Goal: Task Accomplishment & Management: Manage account settings

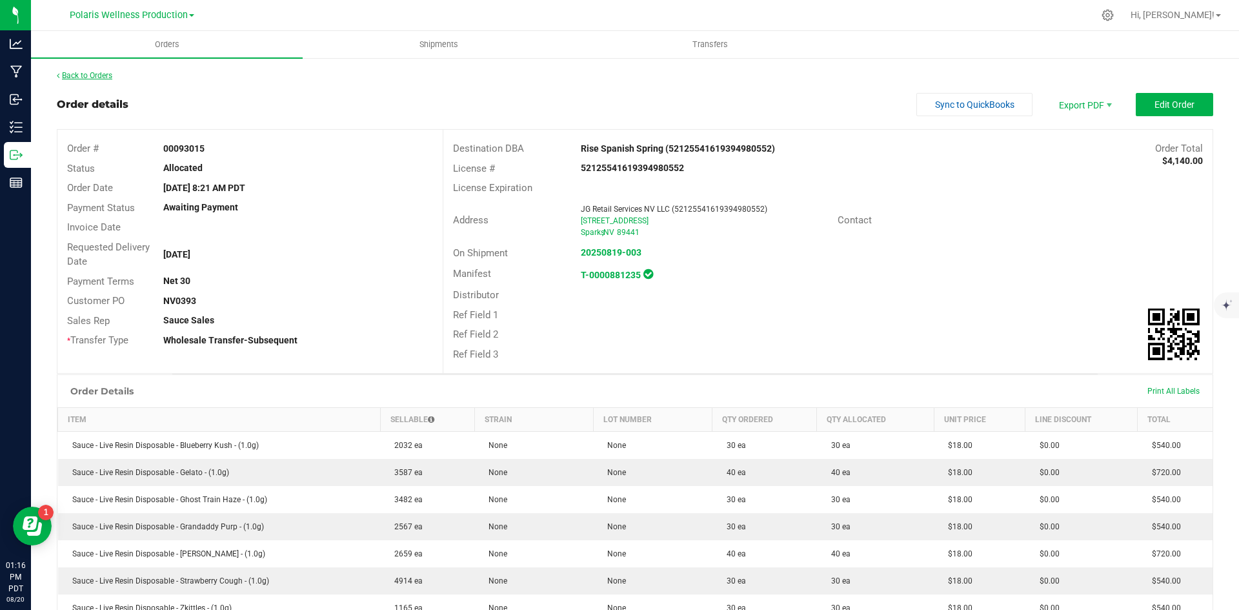
click at [81, 78] on link "Back to Orders" at bounding box center [84, 75] width 55 height 9
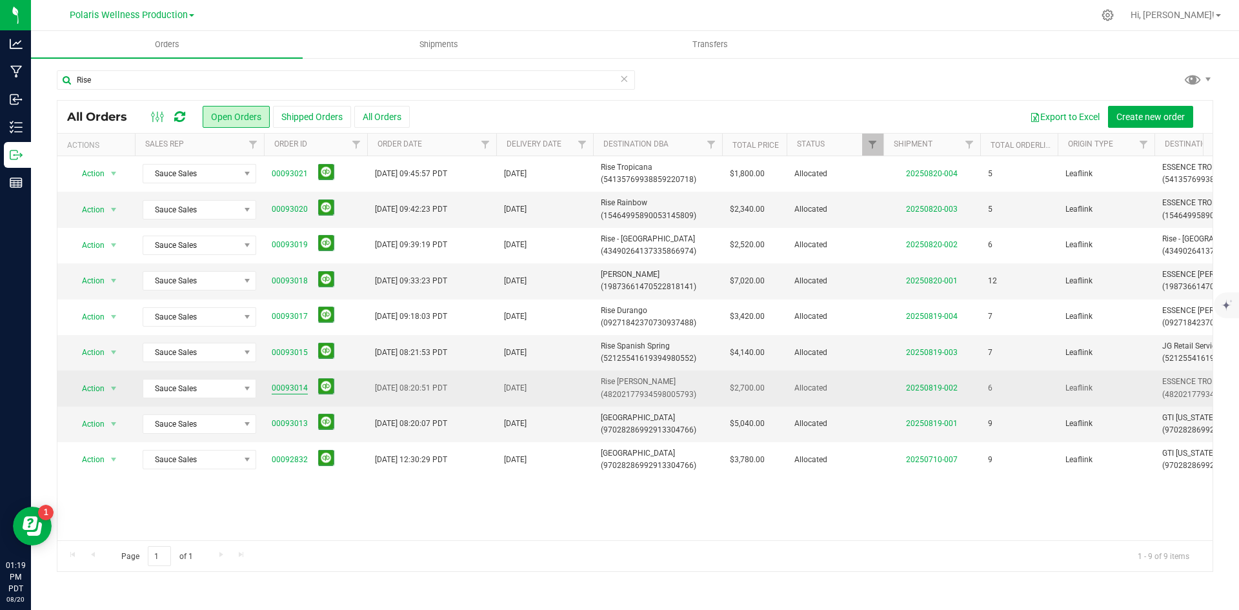
click at [284, 384] on link "00093014" at bounding box center [290, 388] width 36 height 12
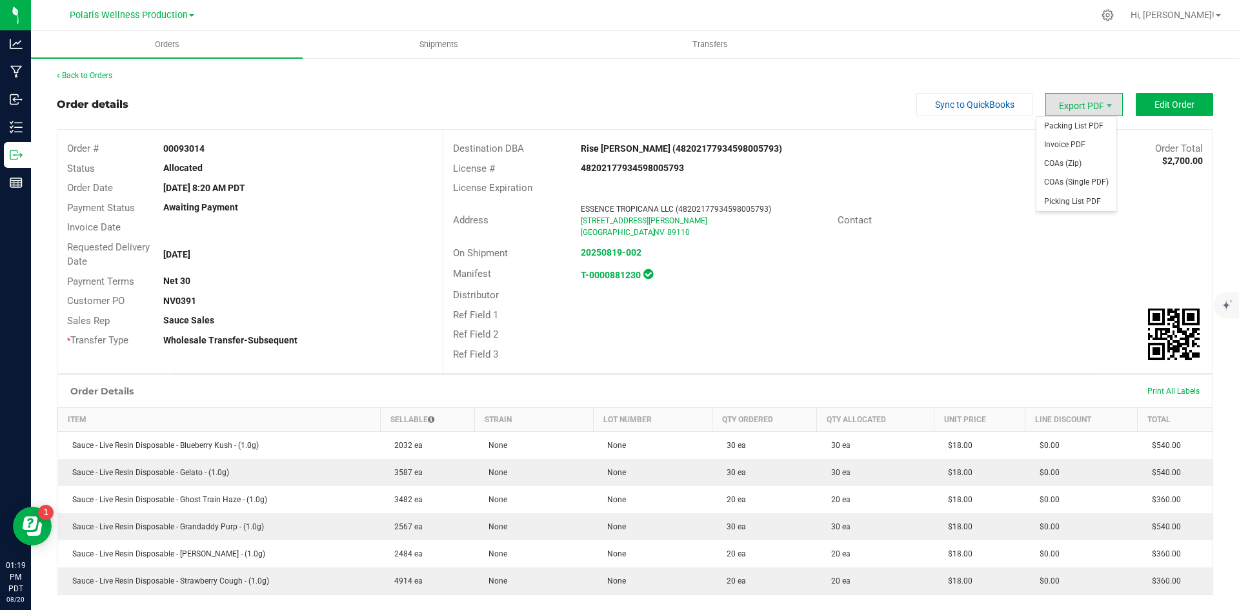
click at [1081, 103] on span "Export PDF" at bounding box center [1083, 104] width 77 height 23
click at [1076, 141] on span "Invoice PDF" at bounding box center [1076, 144] width 80 height 19
drag, startPoint x: 1162, startPoint y: 92, endPoint x: 1121, endPoint y: 97, distance: 41.7
click at [1162, 92] on div "Back to Orders Order details Sync to QuickBooks Export PDF Edit Order Order # 0…" at bounding box center [635, 530] width 1156 height 921
click at [1153, 95] on button "Edit Order" at bounding box center [1173, 104] width 77 height 23
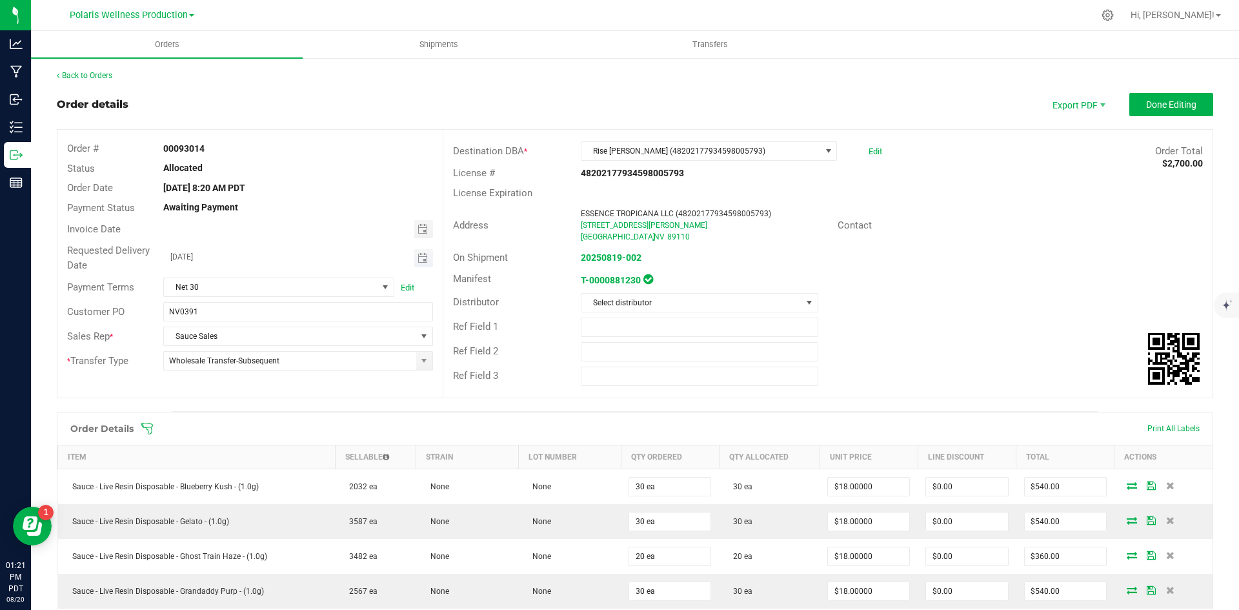
click at [427, 259] on span "Toggle calendar" at bounding box center [423, 258] width 19 height 18
click at [261, 406] on span "26" at bounding box center [259, 405] width 19 height 20
type input "[DATE]"
click at [419, 65] on div "Back to Orders Order details Export PDF Done Editing Order # 00093014 Status Al…" at bounding box center [635, 590] width 1208 height 1067
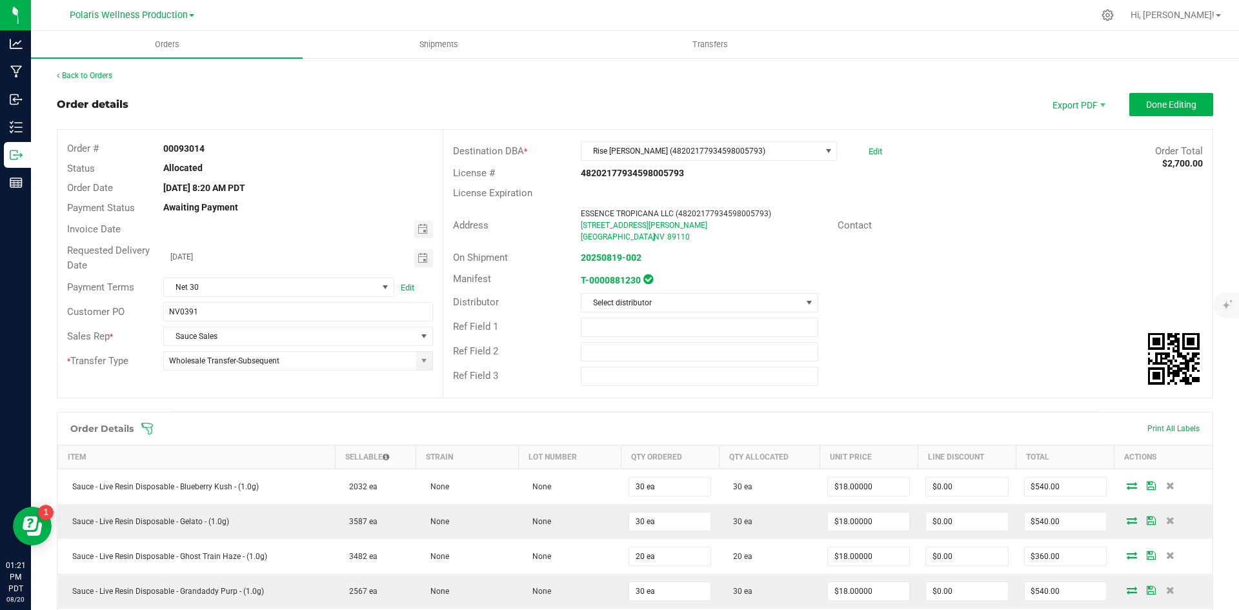
click at [437, 82] on div "Back to Orders Order details Export PDF Done Editing Order # 00093014 Status Al…" at bounding box center [635, 590] width 1156 height 1041
click at [1163, 106] on span "Done Editing" at bounding box center [1171, 104] width 50 height 10
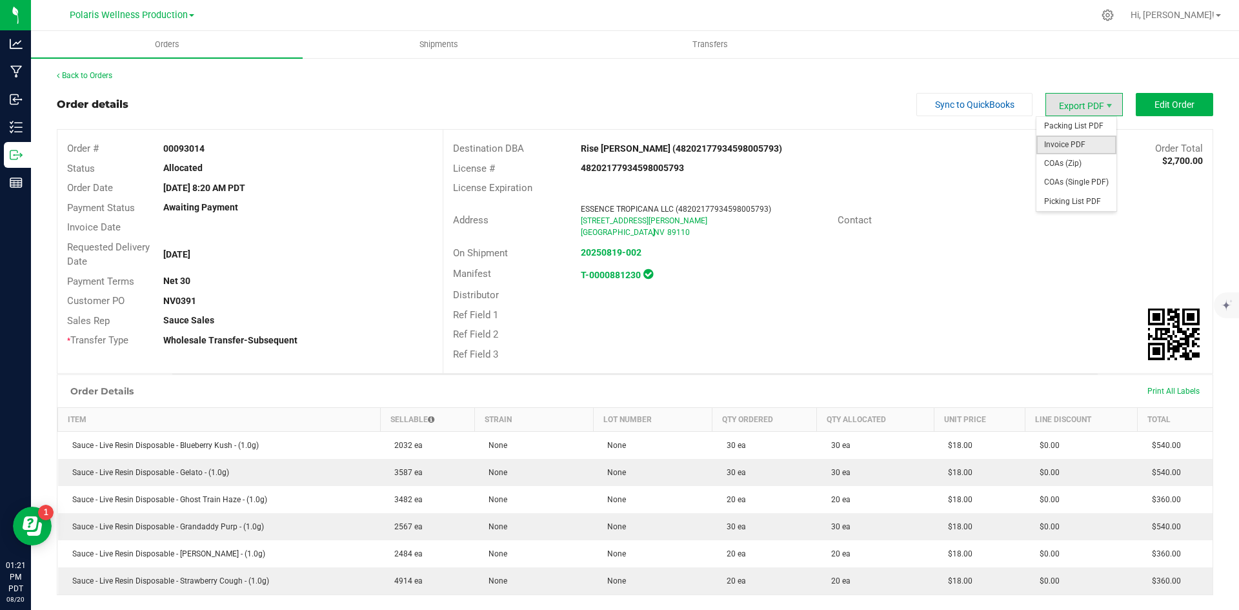
click at [1079, 141] on span "Invoice PDF" at bounding box center [1076, 144] width 80 height 19
click at [327, 122] on outbound-order-header "Order details Sync to QuickBooks Export PDF Edit Order Order # 00093014 Status …" at bounding box center [635, 233] width 1156 height 281
click at [1065, 137] on span "Invoice PDF" at bounding box center [1076, 144] width 80 height 19
click at [1086, 125] on span "Packing List PDF" at bounding box center [1076, 126] width 80 height 19
click at [108, 77] on link "Back to Orders" at bounding box center [84, 75] width 55 height 9
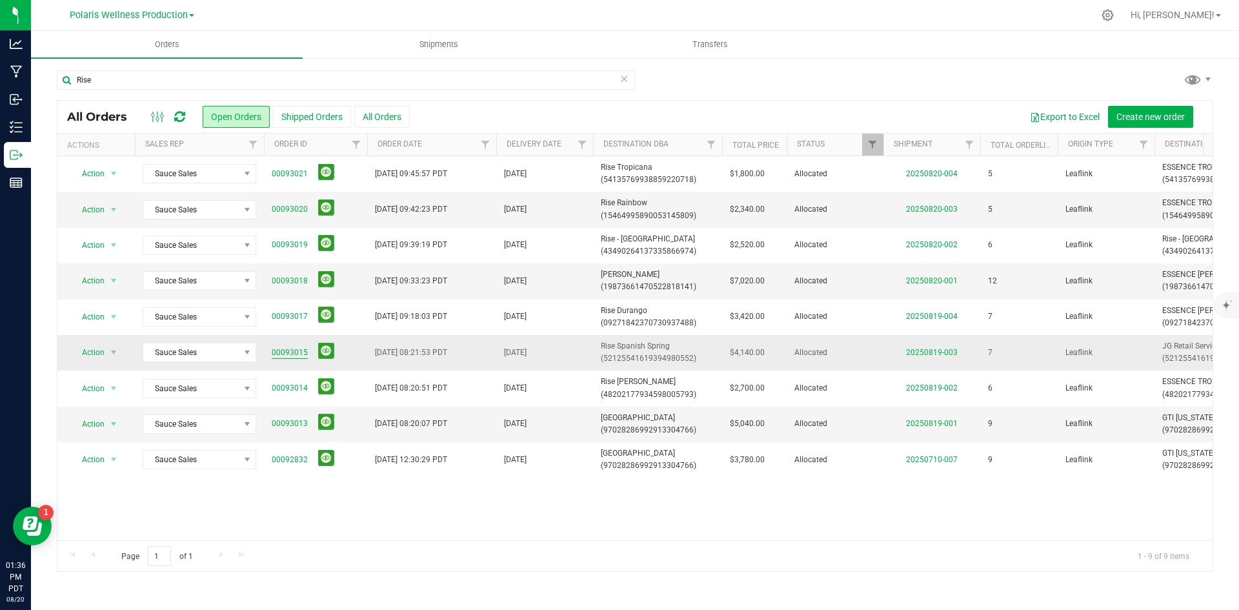
click at [288, 350] on link "00093015" at bounding box center [290, 352] width 36 height 12
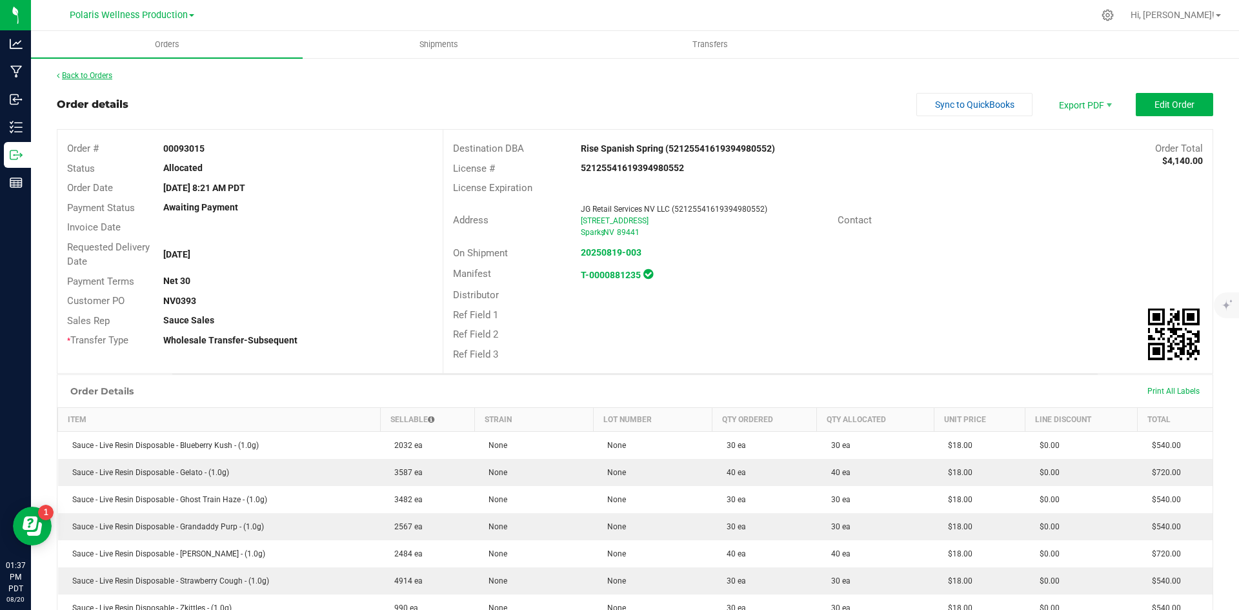
click at [112, 79] on link "Back to Orders" at bounding box center [84, 75] width 55 height 9
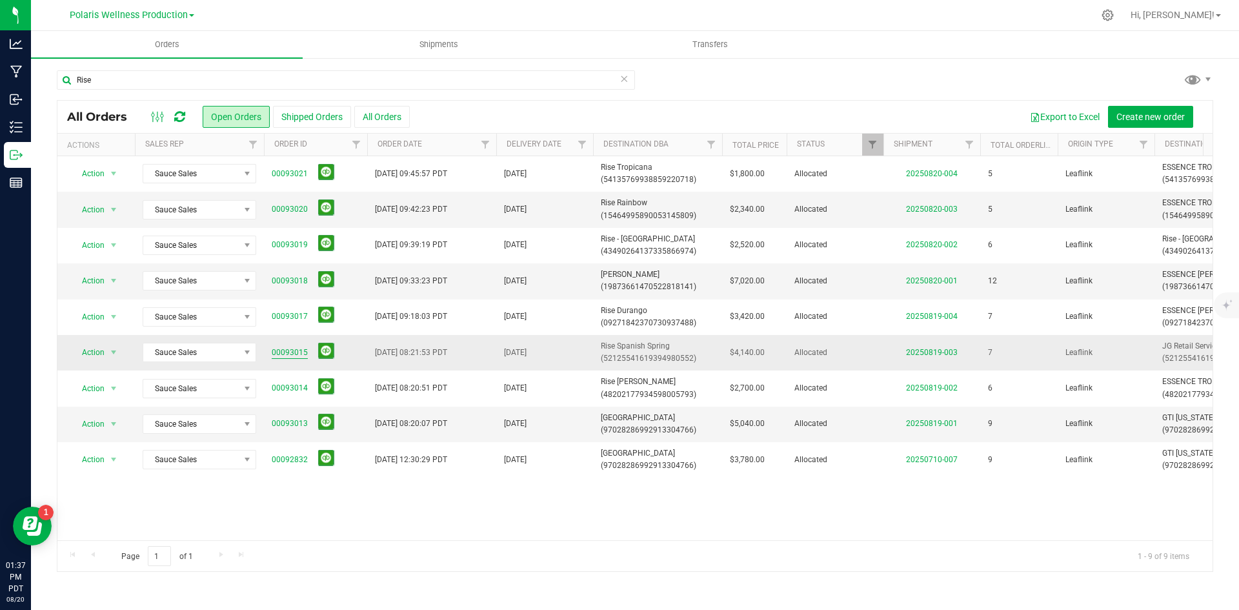
click at [296, 350] on link "00093015" at bounding box center [290, 352] width 36 height 12
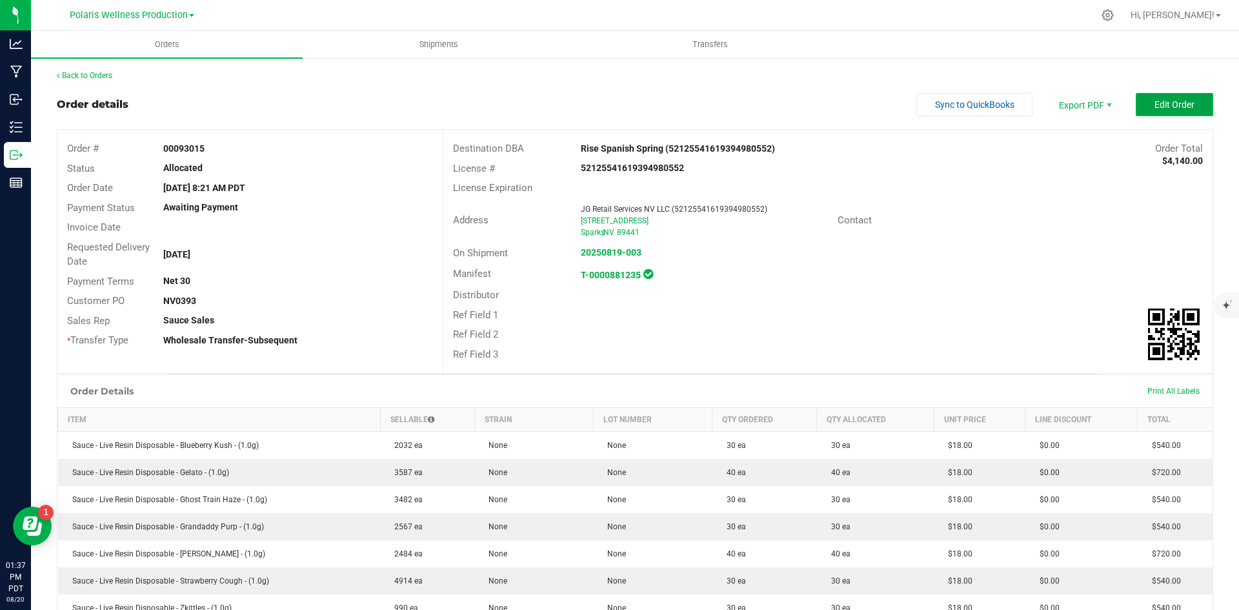
click at [1188, 103] on button "Edit Order" at bounding box center [1173, 104] width 77 height 23
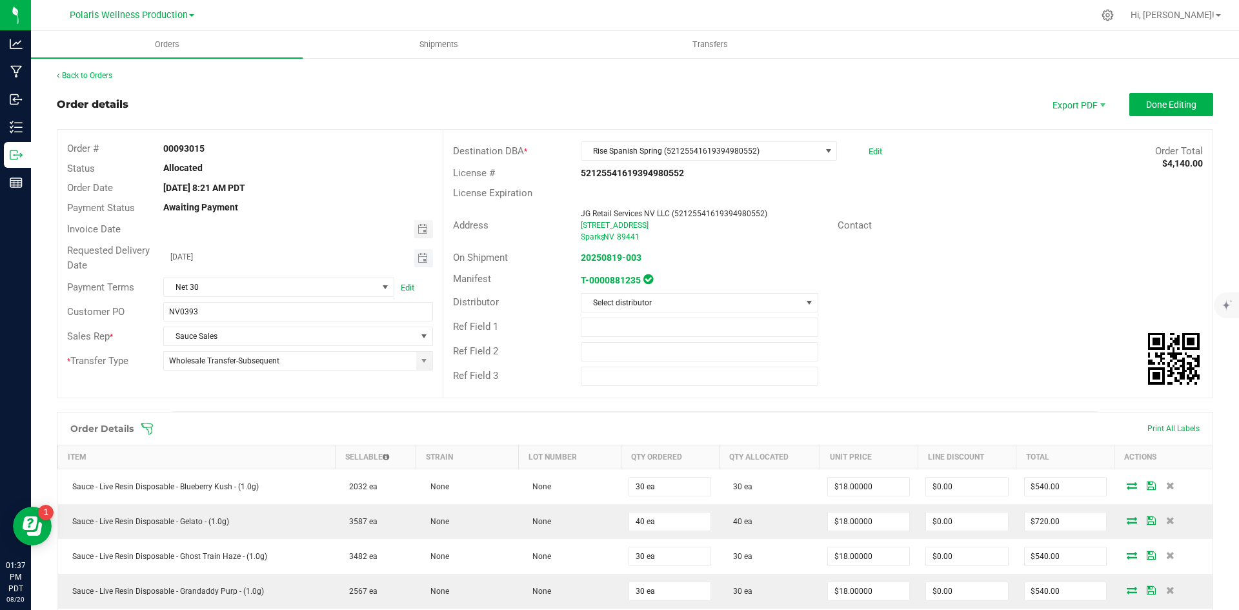
click at [420, 264] on span "Toggle calendar" at bounding box center [423, 258] width 19 height 18
click at [292, 406] on span "28" at bounding box center [296, 405] width 19 height 20
type input "[DATE]"
click at [1202, 106] on button "Done Editing" at bounding box center [1171, 104] width 84 height 23
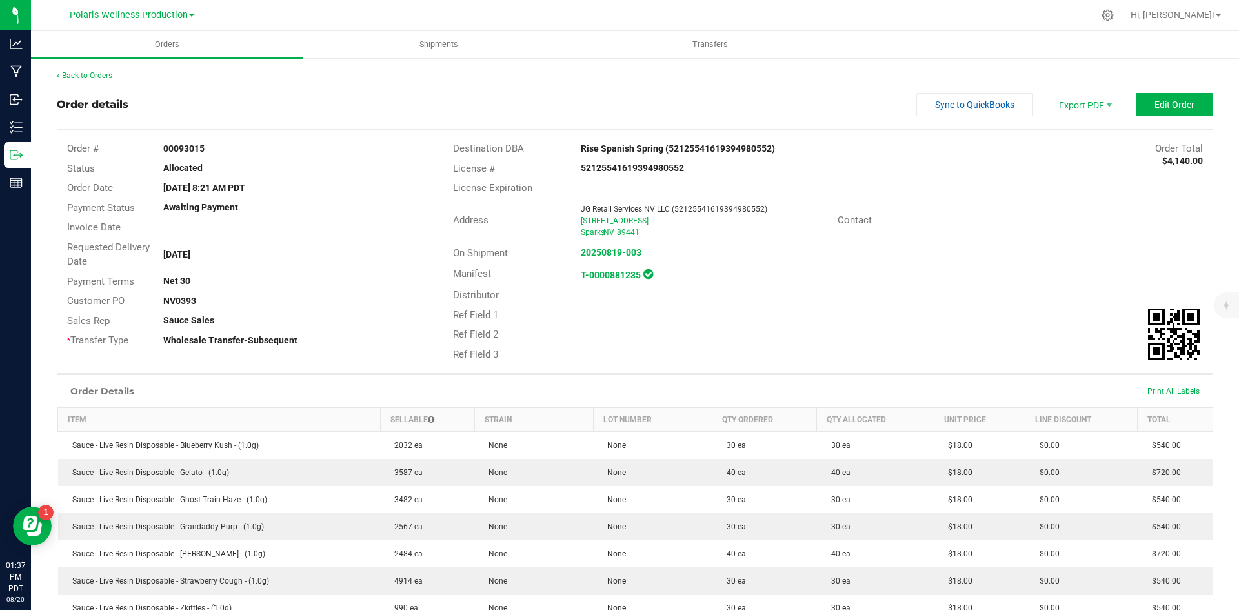
click at [570, 102] on div "Order details Sync to QuickBooks Export PDF Edit Order" at bounding box center [635, 104] width 1156 height 23
click at [71, 76] on link "Back to Orders" at bounding box center [84, 75] width 55 height 9
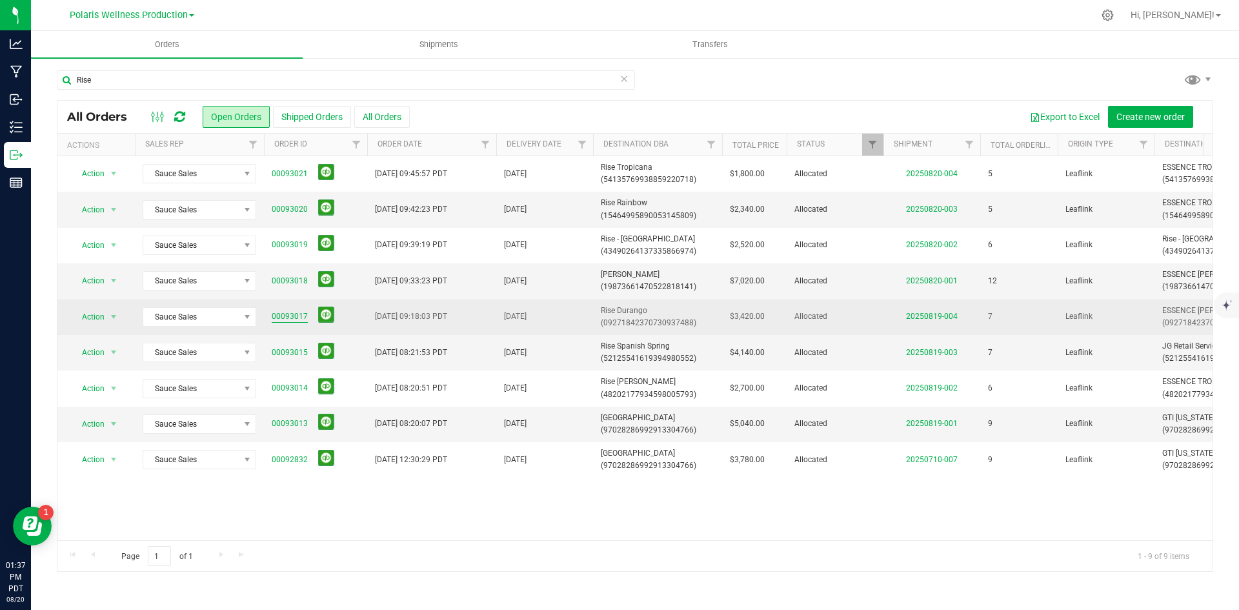
click at [289, 319] on link "00093017" at bounding box center [290, 316] width 36 height 12
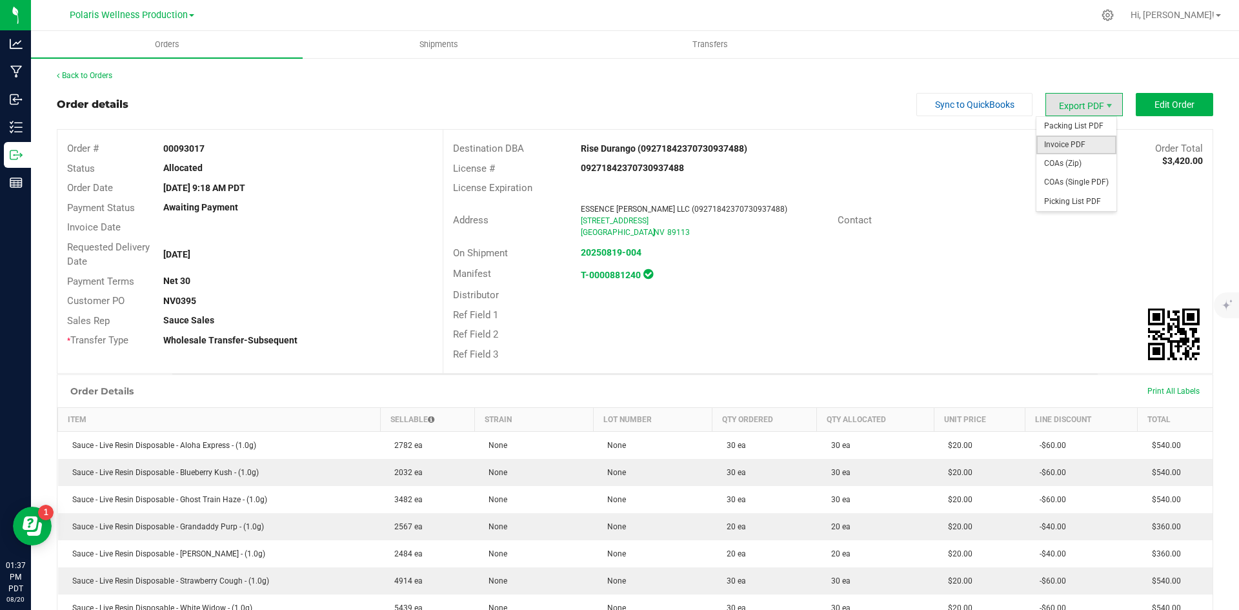
click at [1073, 141] on span "Invoice PDF" at bounding box center [1076, 144] width 80 height 19
click at [1075, 125] on span "Packing List PDF" at bounding box center [1076, 126] width 80 height 19
click at [121, 8] on div "Polaris Wellness Production Polaris Wellness Cultivation Polaris Wellness Produ…" at bounding box center [132, 14] width 125 height 15
click at [166, 10] on span "Polaris Wellness Production" at bounding box center [129, 16] width 118 height 12
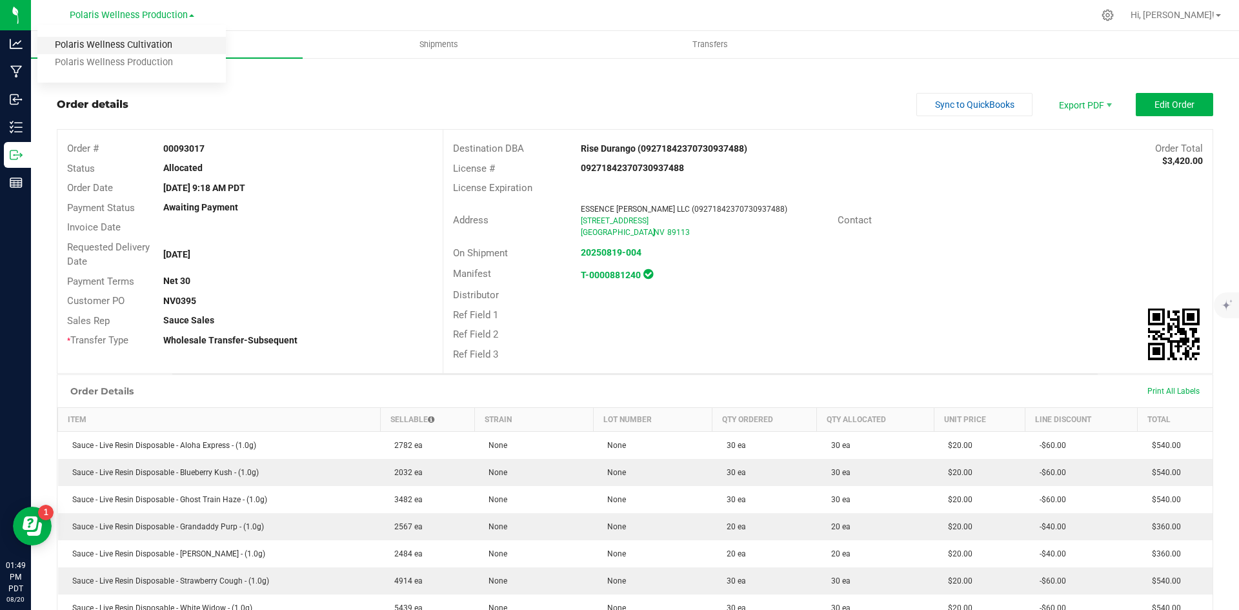
click at [147, 47] on link "Polaris Wellness Cultivation" at bounding box center [131, 45] width 188 height 17
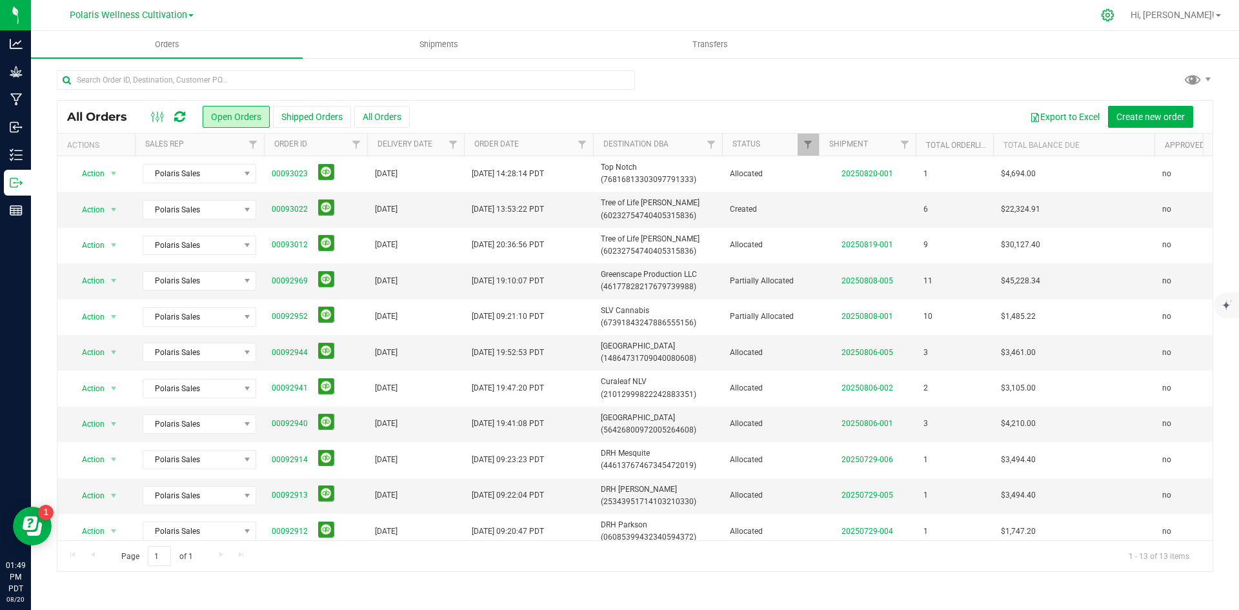
click at [1113, 16] on icon at bounding box center [1107, 15] width 12 height 12
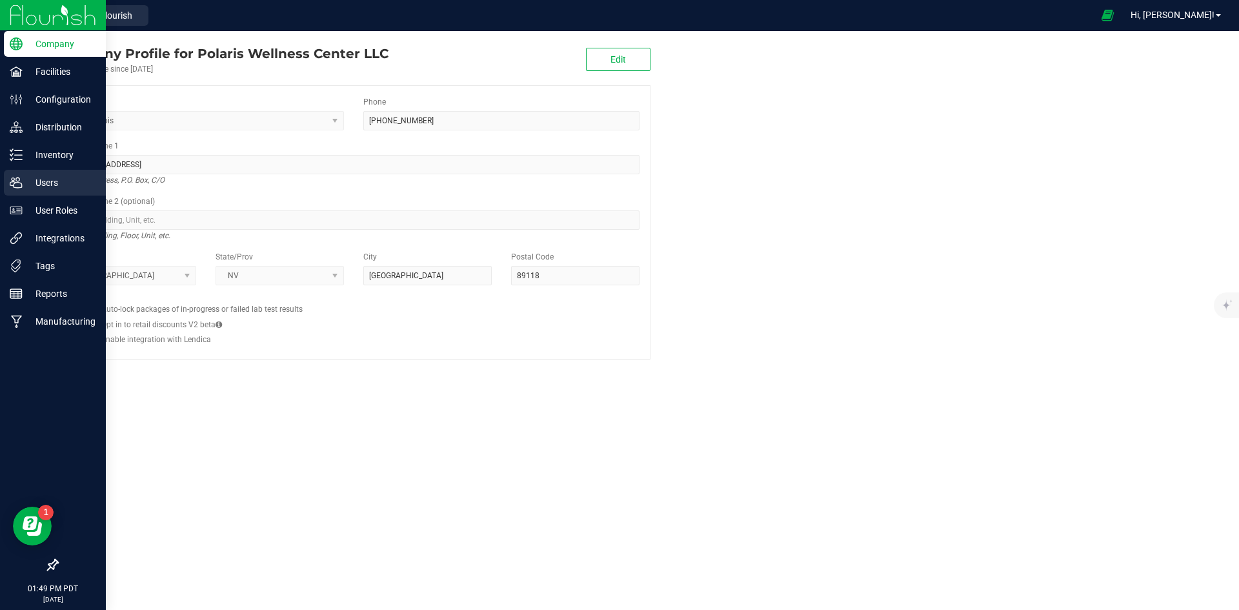
click at [32, 186] on p "Users" at bounding box center [61, 182] width 77 height 15
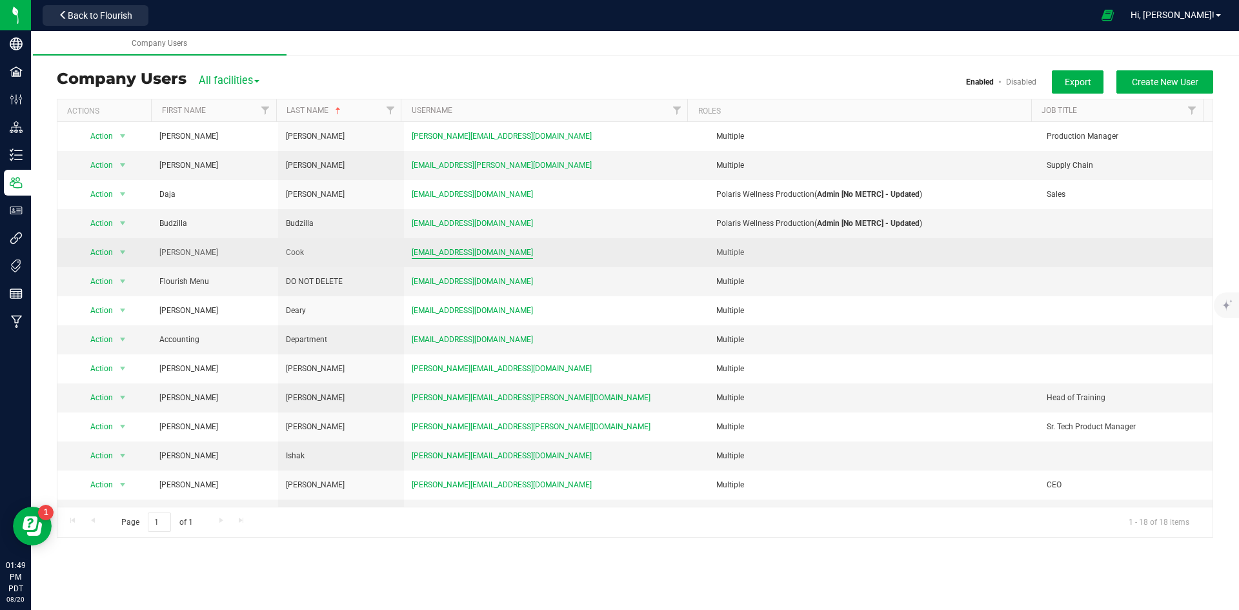
click at [446, 254] on span "[EMAIL_ADDRESS][DOMAIN_NAME]" at bounding box center [472, 252] width 121 height 12
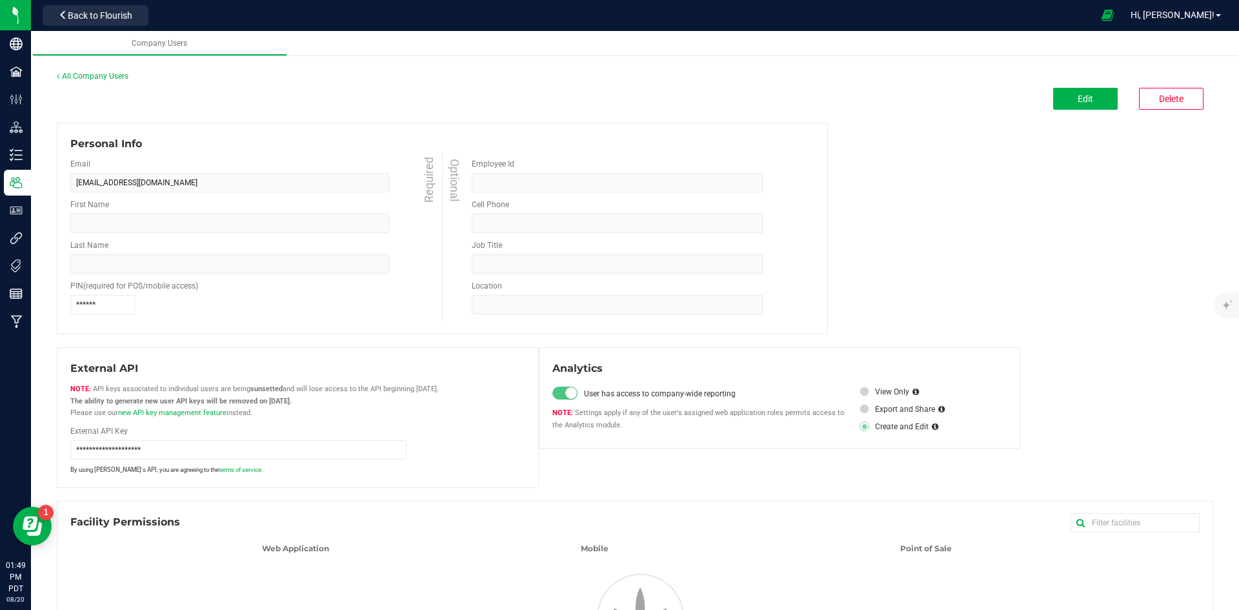
type input "[PERSON_NAME]"
type input "Cook"
type input "#1"
type input "2064982319"
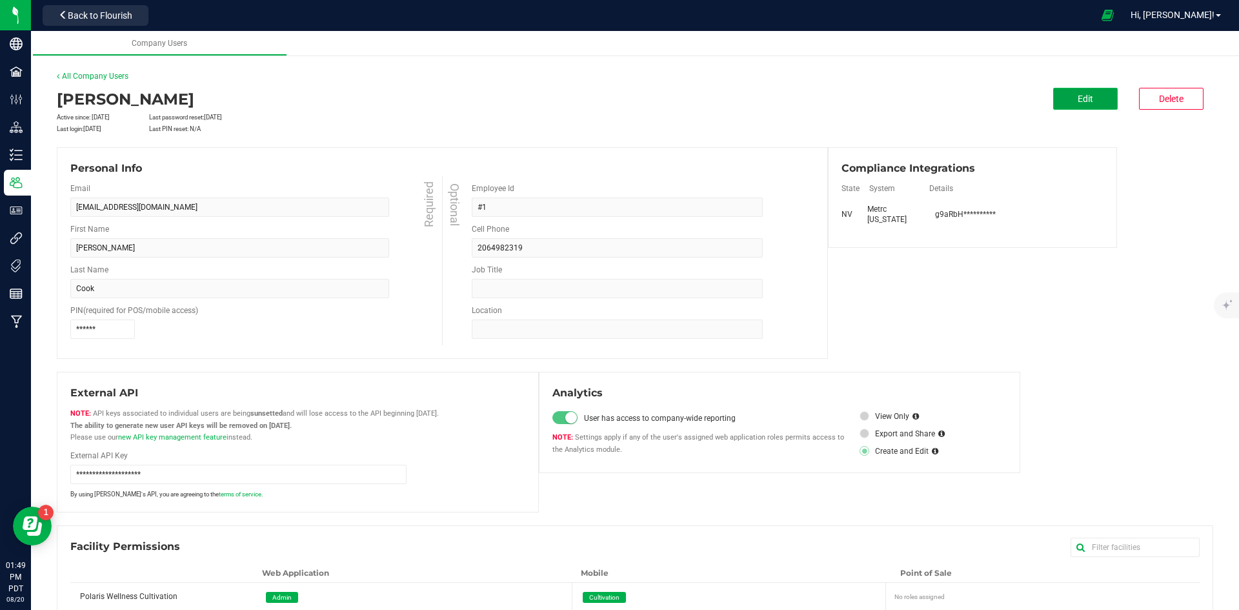
click at [1062, 99] on button "Edit" at bounding box center [1085, 99] width 65 height 22
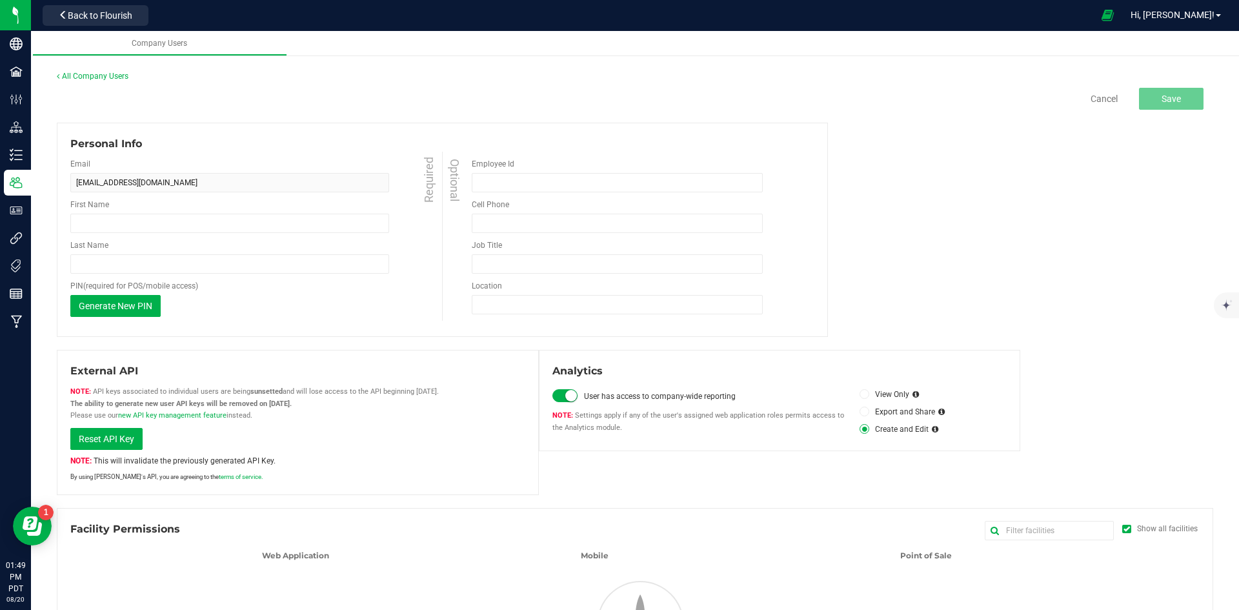
type input "[PERSON_NAME]"
type input "Cook"
type input "#1"
type input "[PHONE_NUMBER]"
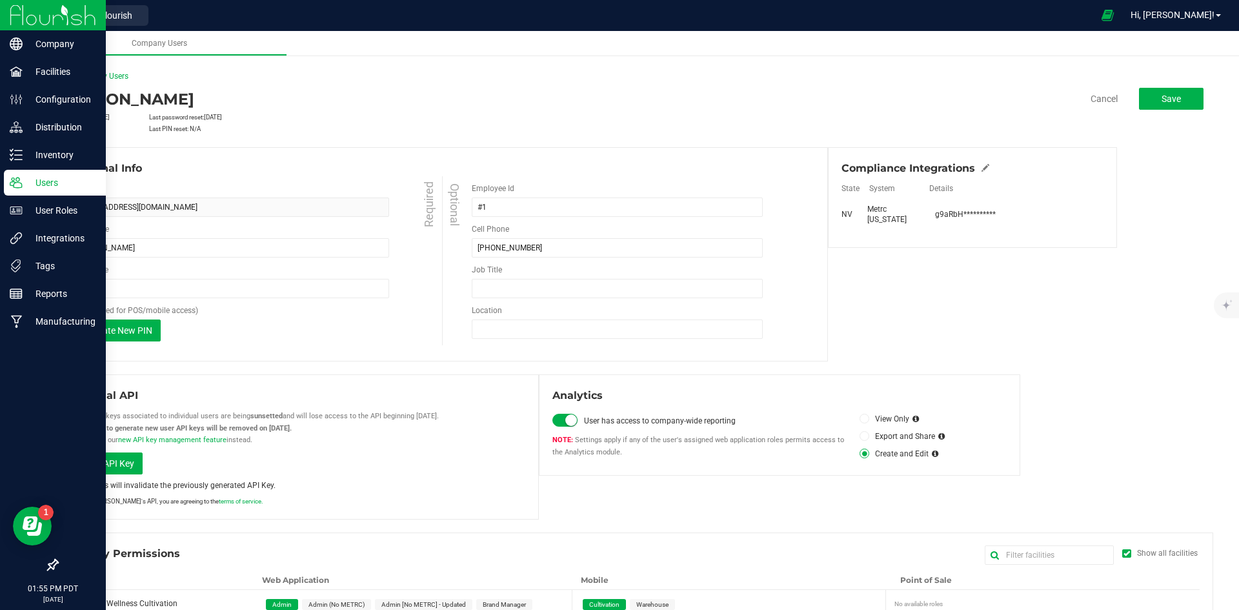
click at [43, 188] on p "Users" at bounding box center [61, 182] width 77 height 15
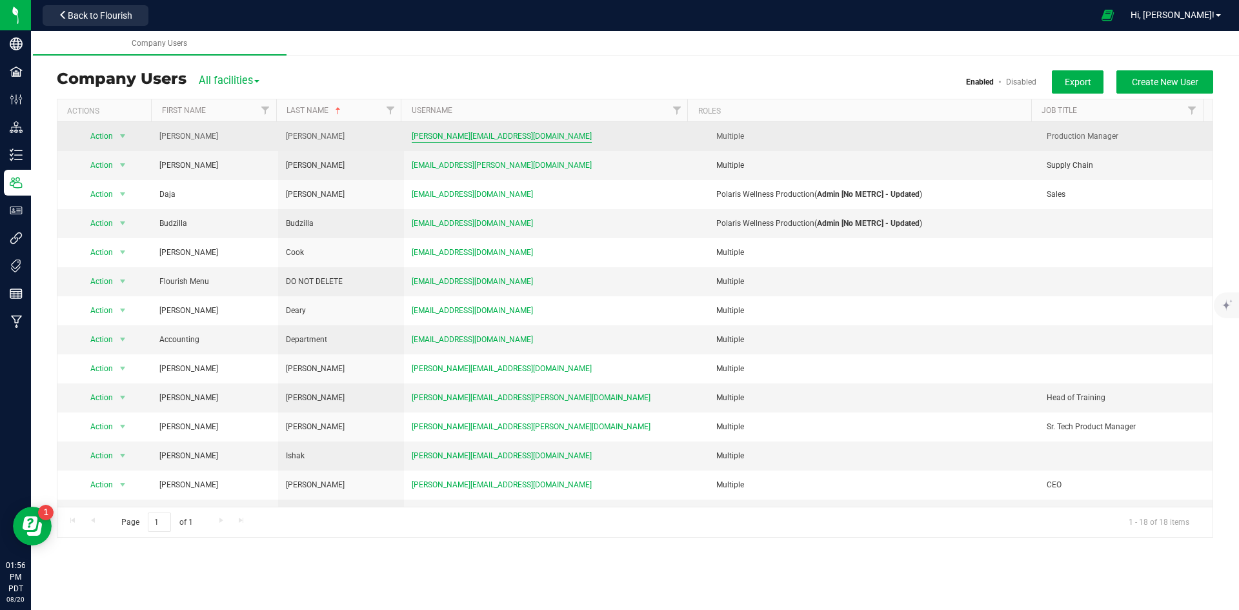
click at [423, 136] on span "[PERSON_NAME][EMAIL_ADDRESS][DOMAIN_NAME]" at bounding box center [502, 136] width 180 height 12
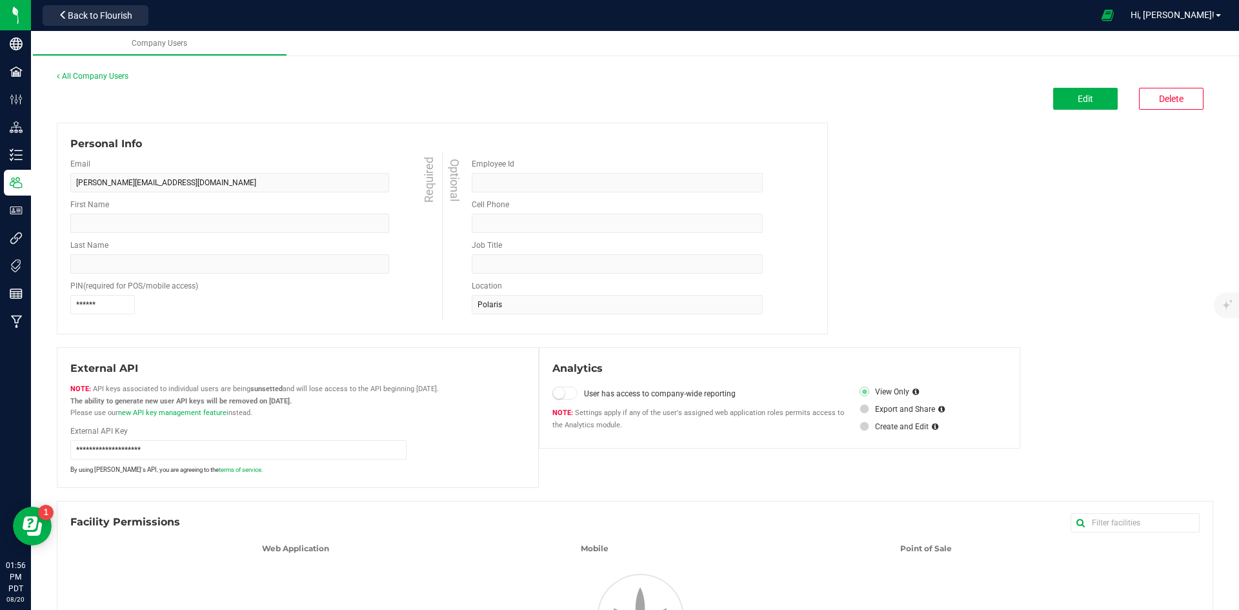
type input "[PERSON_NAME]"
type input "Production Manager"
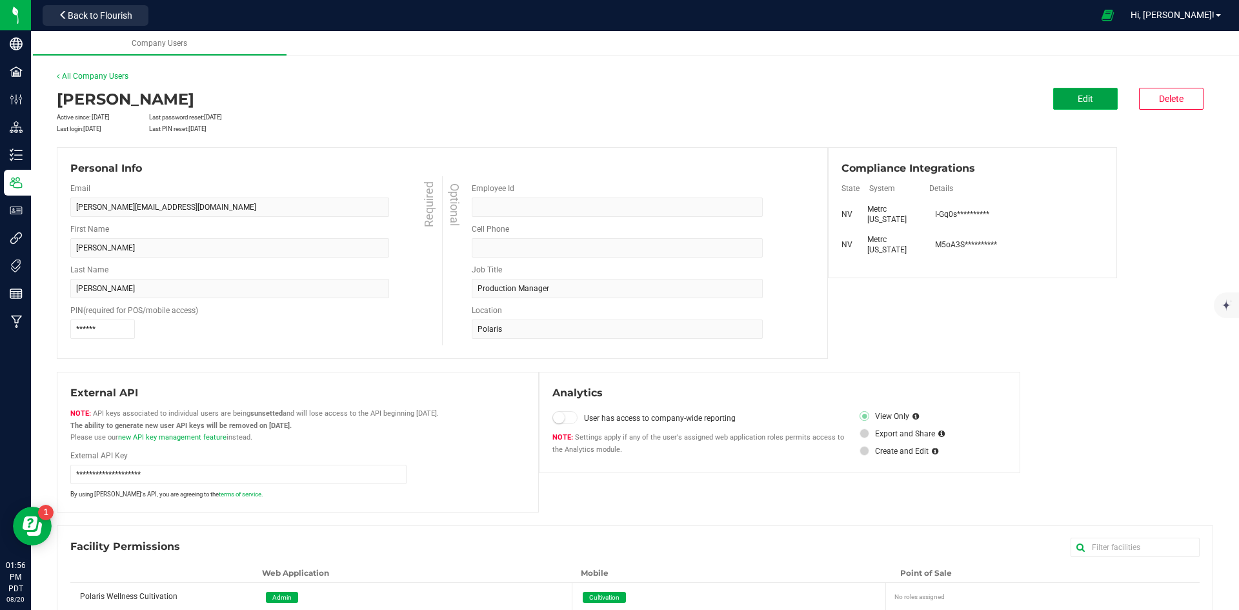
click at [1077, 94] on span "Edit" at bounding box center [1084, 99] width 15 height 10
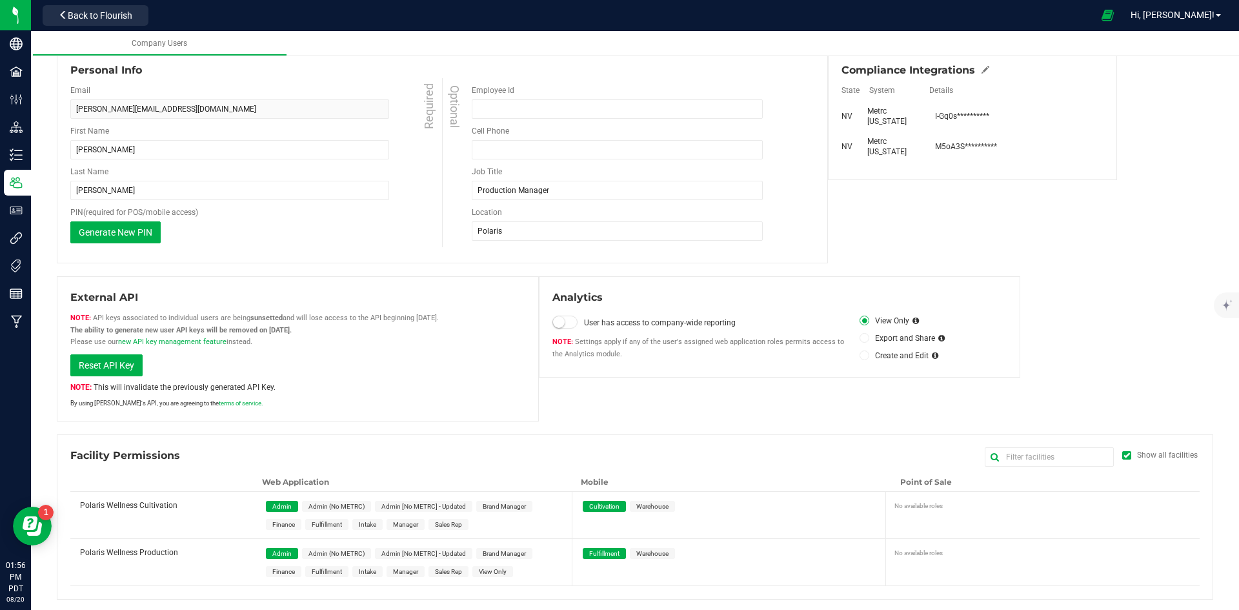
scroll to position [101, 0]
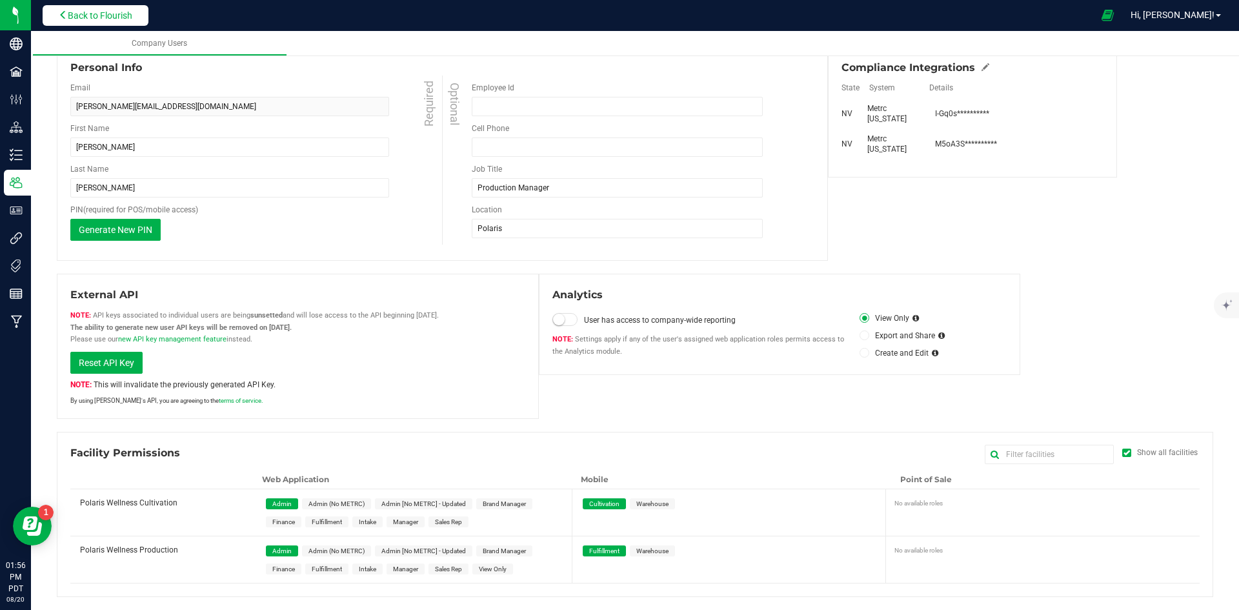
click at [106, 12] on span "Back to Flourish" at bounding box center [100, 15] width 65 height 10
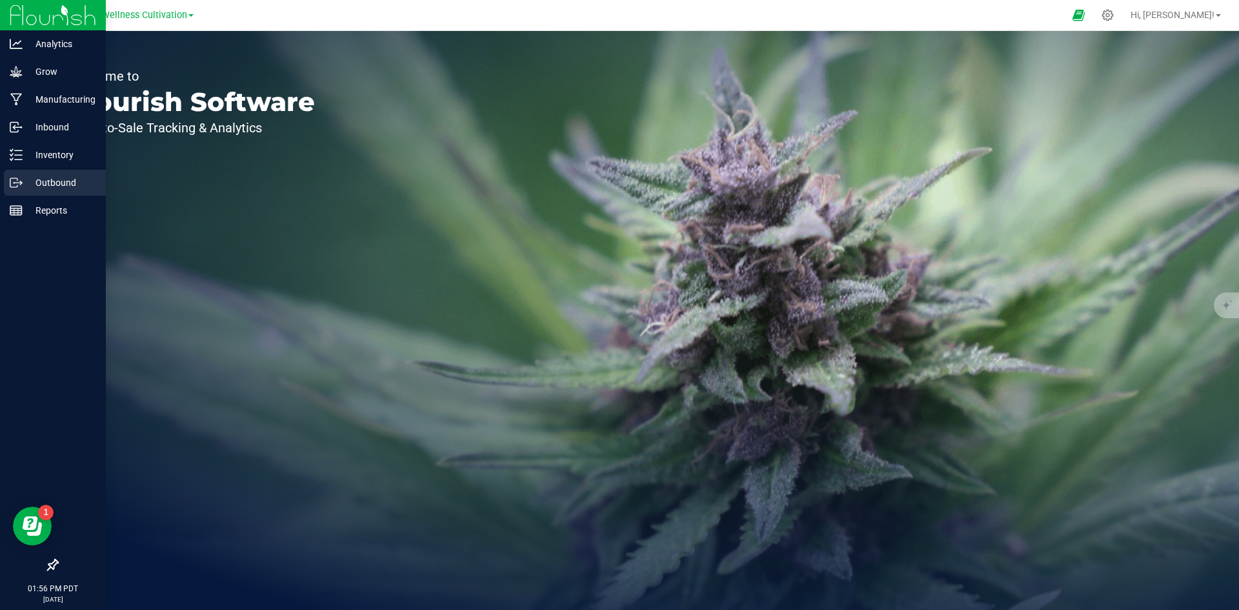
click at [14, 183] on circle at bounding box center [15, 183] width 2 height 2
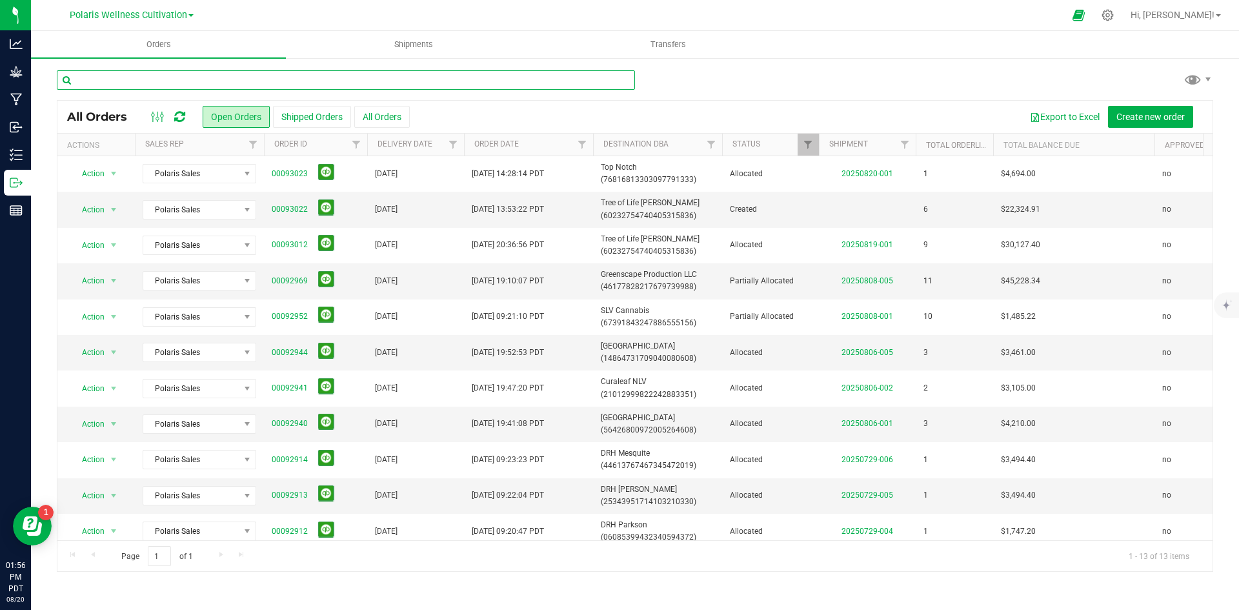
click at [244, 79] on input "text" at bounding box center [346, 79] width 578 height 19
type input "RISE"
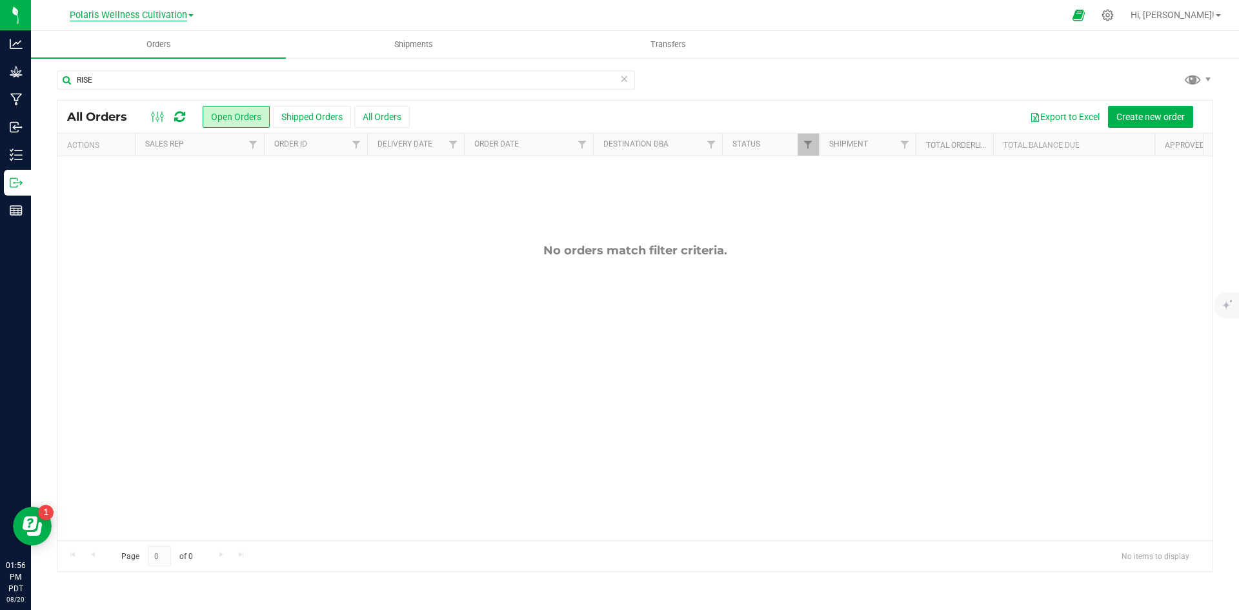
click at [174, 10] on span "Polaris Wellness Cultivation" at bounding box center [128, 16] width 117 height 12
click at [150, 59] on link "Polaris Wellness Production" at bounding box center [131, 62] width 188 height 17
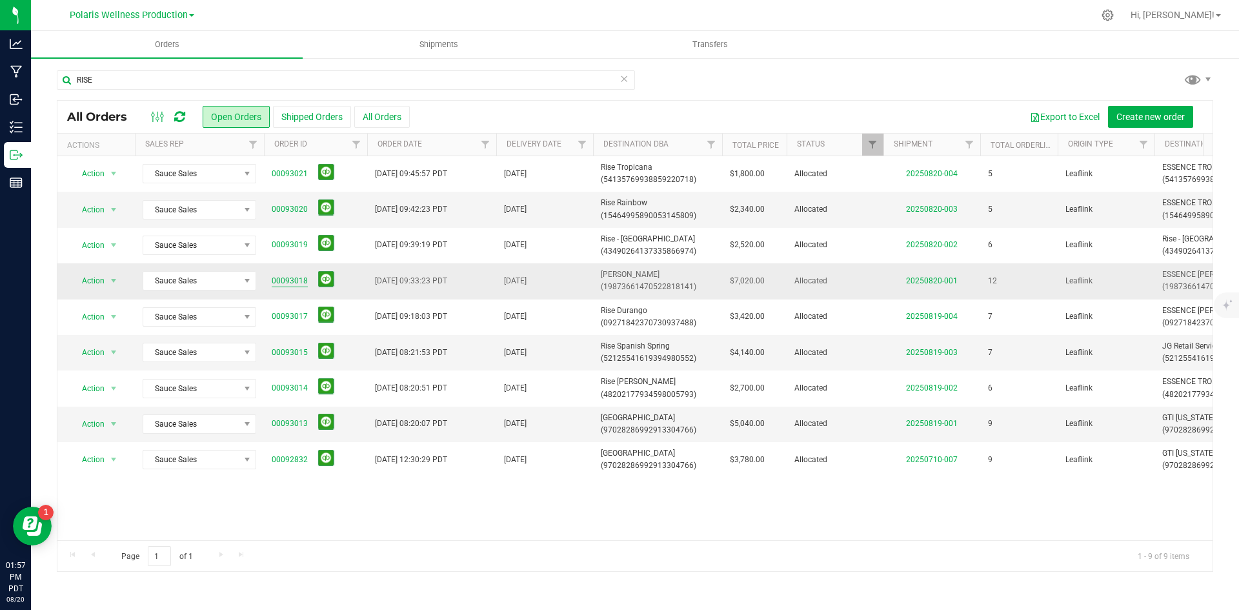
click at [277, 282] on link "00093018" at bounding box center [290, 281] width 36 height 12
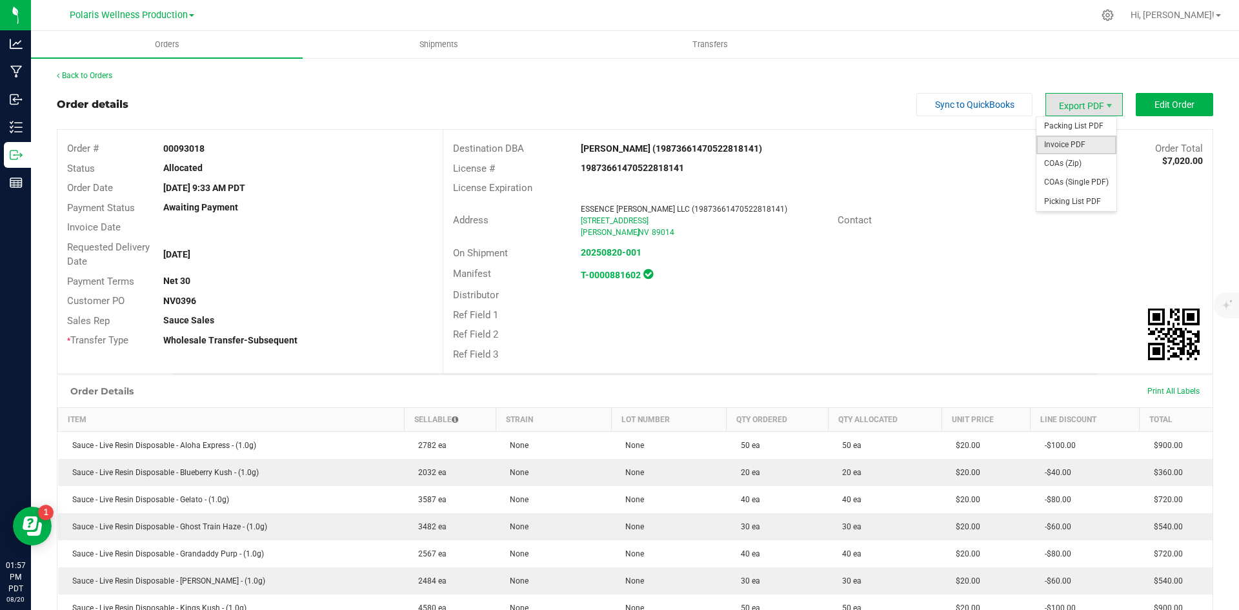
click at [1079, 143] on span "Invoice PDF" at bounding box center [1076, 144] width 80 height 19
click at [1084, 121] on span "Packing List PDF" at bounding box center [1076, 126] width 80 height 19
click at [91, 71] on link "Back to Orders" at bounding box center [84, 75] width 55 height 9
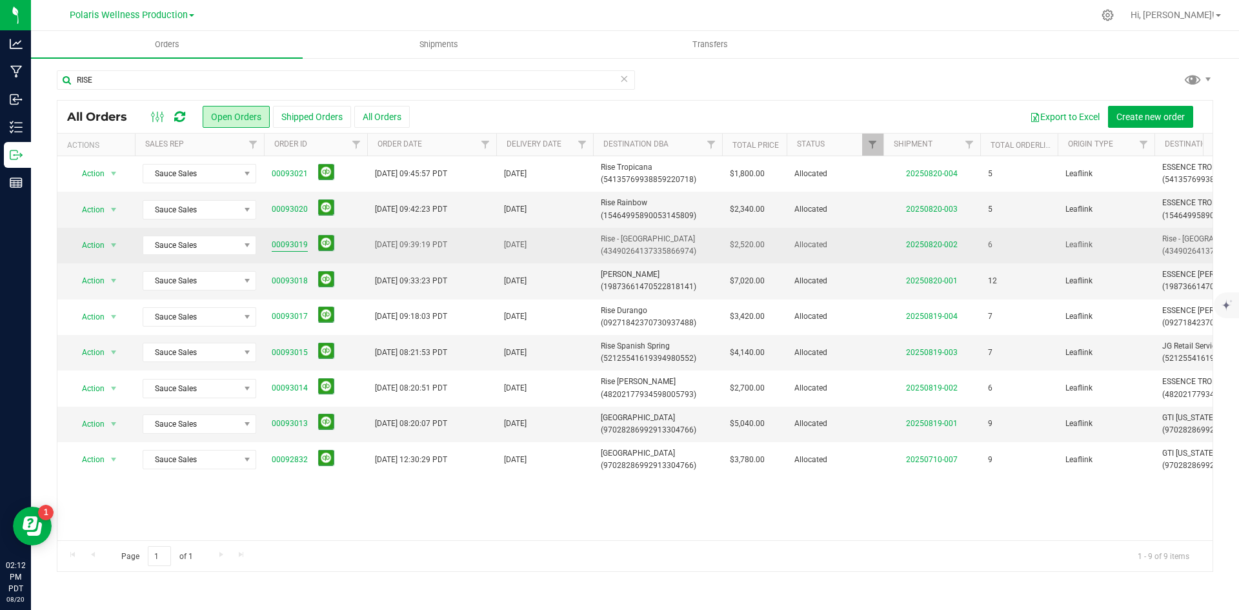
click at [293, 243] on link "00093019" at bounding box center [290, 245] width 36 height 12
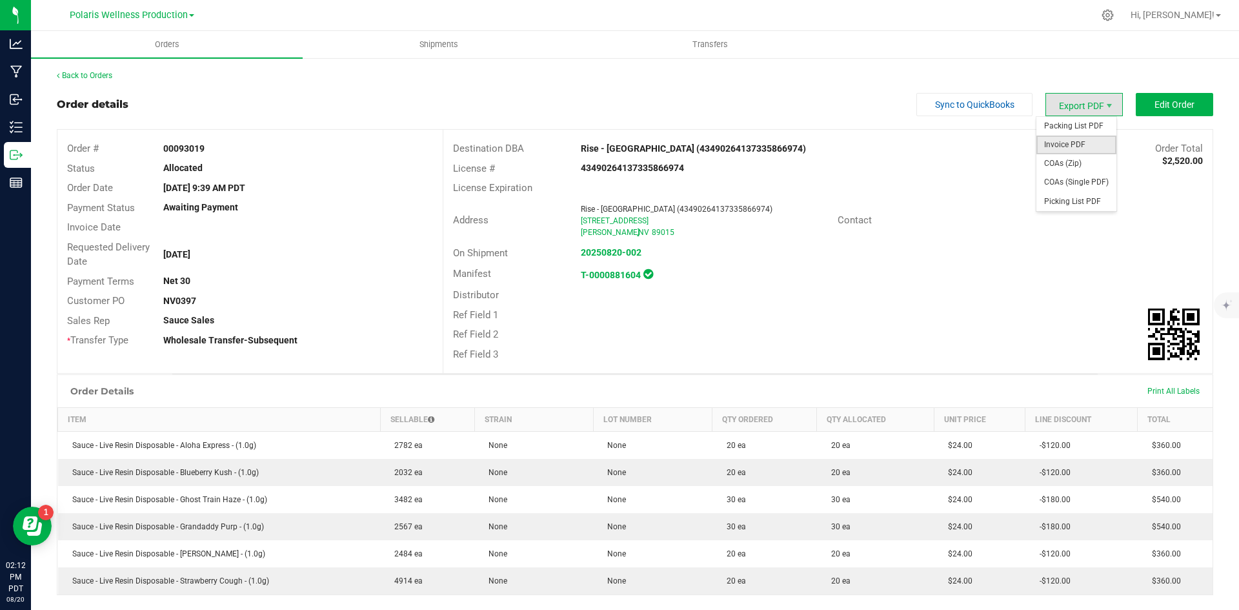
click at [1076, 140] on span "Invoice PDF" at bounding box center [1076, 144] width 80 height 19
click at [1084, 123] on span "Packing List PDF" at bounding box center [1076, 126] width 80 height 19
drag, startPoint x: 726, startPoint y: 152, endPoint x: 764, endPoint y: 152, distance: 38.7
click at [764, 152] on strong "Rise - [GEOGRAPHIC_DATA] (43490264137335866974)" at bounding box center [693, 148] width 225 height 10
copy strong "35866974"
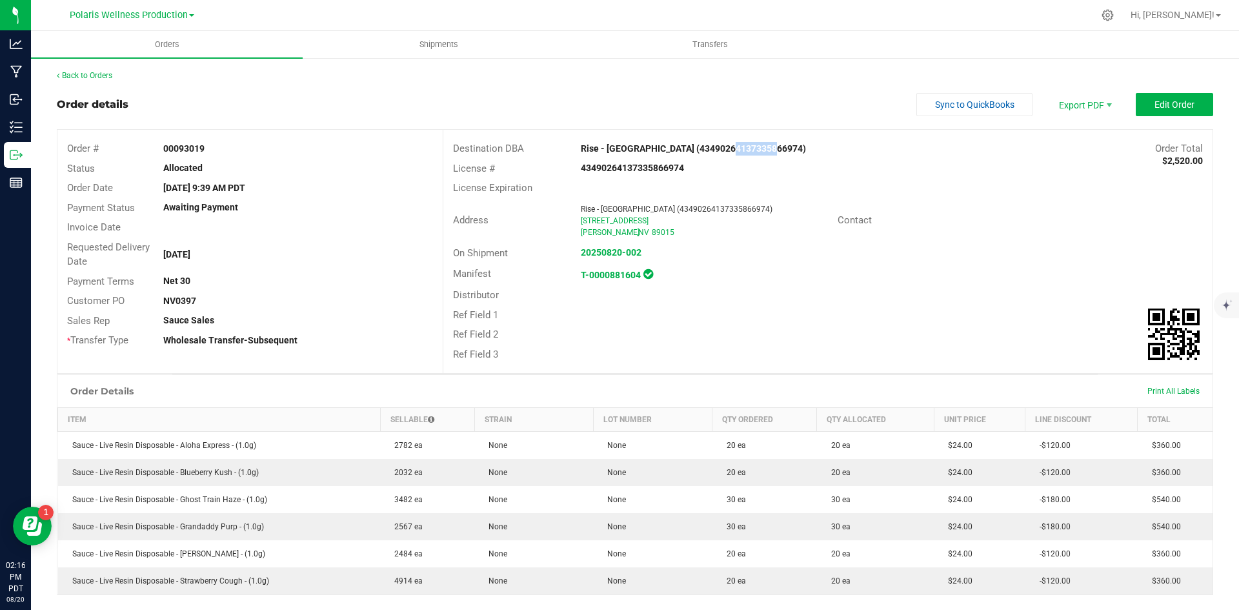
drag, startPoint x: 214, startPoint y: 149, endPoint x: 155, endPoint y: 154, distance: 58.9
click at [155, 154] on div "00093019" at bounding box center [298, 149] width 288 height 14
copy strong "00093019"
click at [87, 79] on link "Back to Orders" at bounding box center [84, 75] width 55 height 9
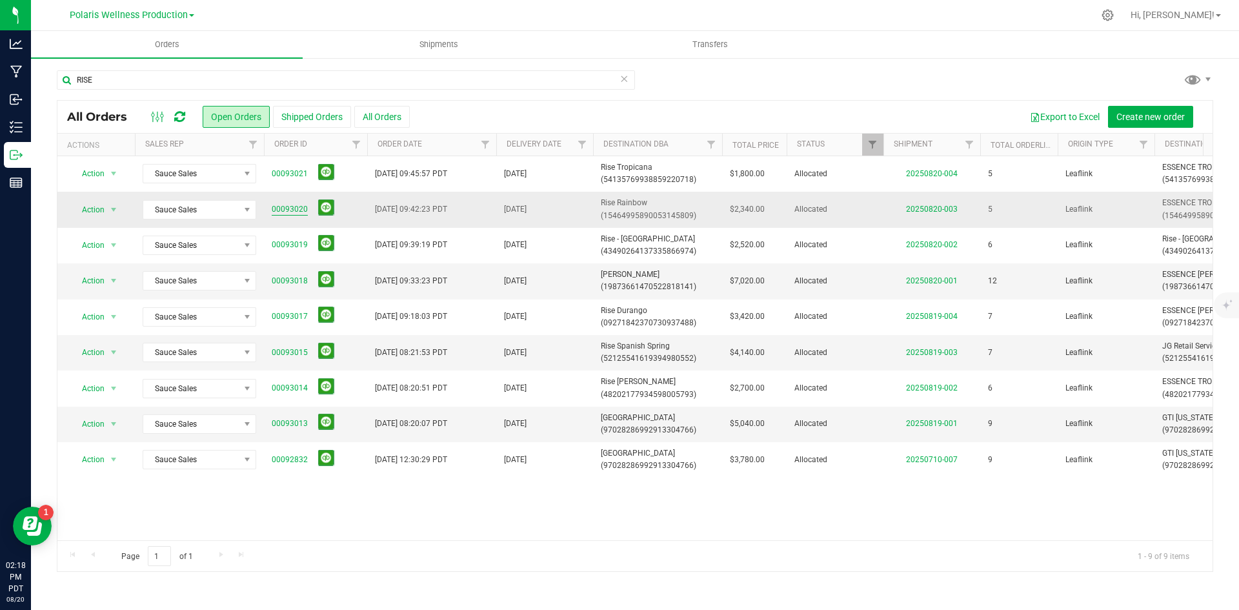
click at [277, 210] on link "00093020" at bounding box center [290, 209] width 36 height 12
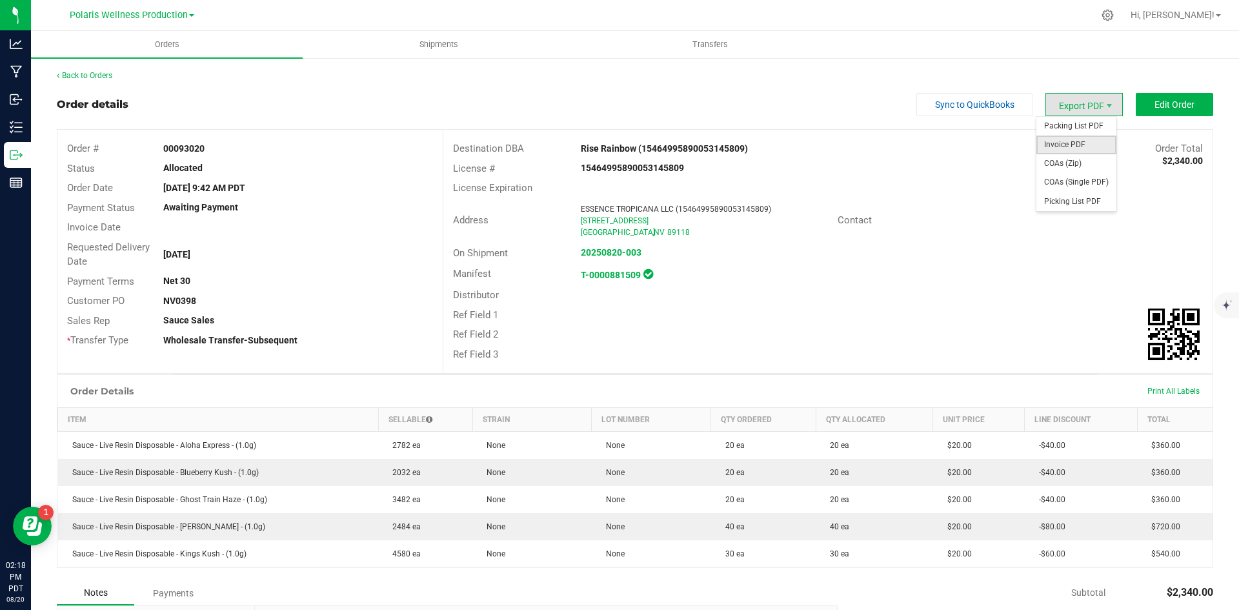
click at [1062, 152] on span "Invoice PDF" at bounding box center [1076, 144] width 80 height 19
click at [1097, 125] on span "Packing List PDF" at bounding box center [1076, 126] width 80 height 19
click at [112, 74] on link "Back to Orders" at bounding box center [84, 75] width 55 height 9
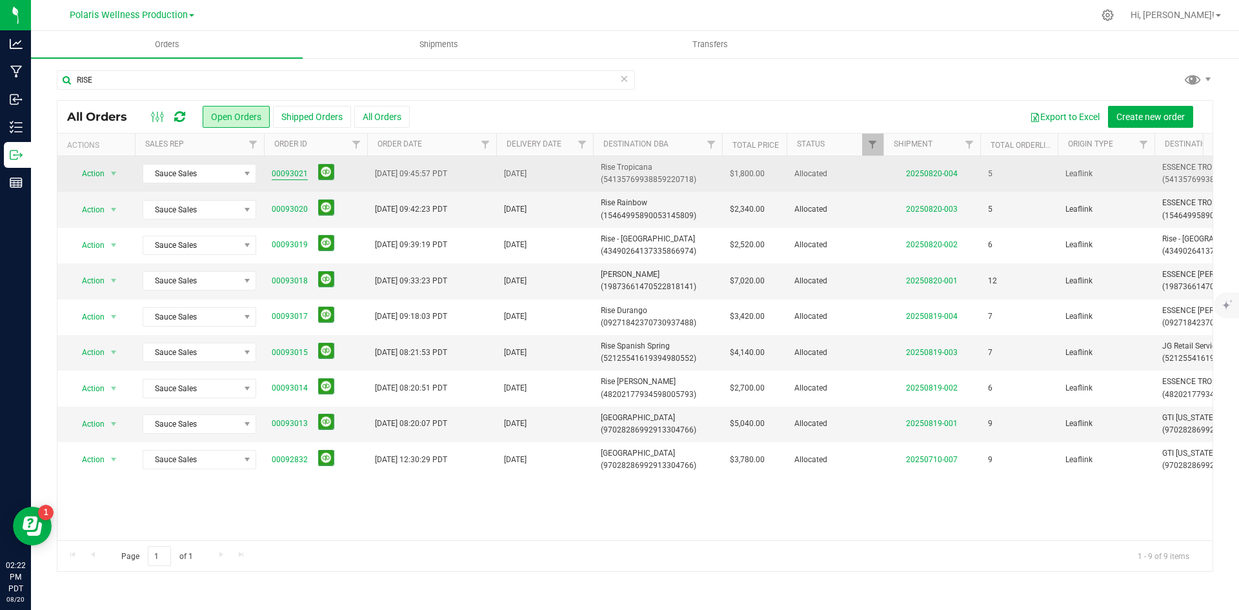
click at [294, 177] on link "00093021" at bounding box center [290, 174] width 36 height 12
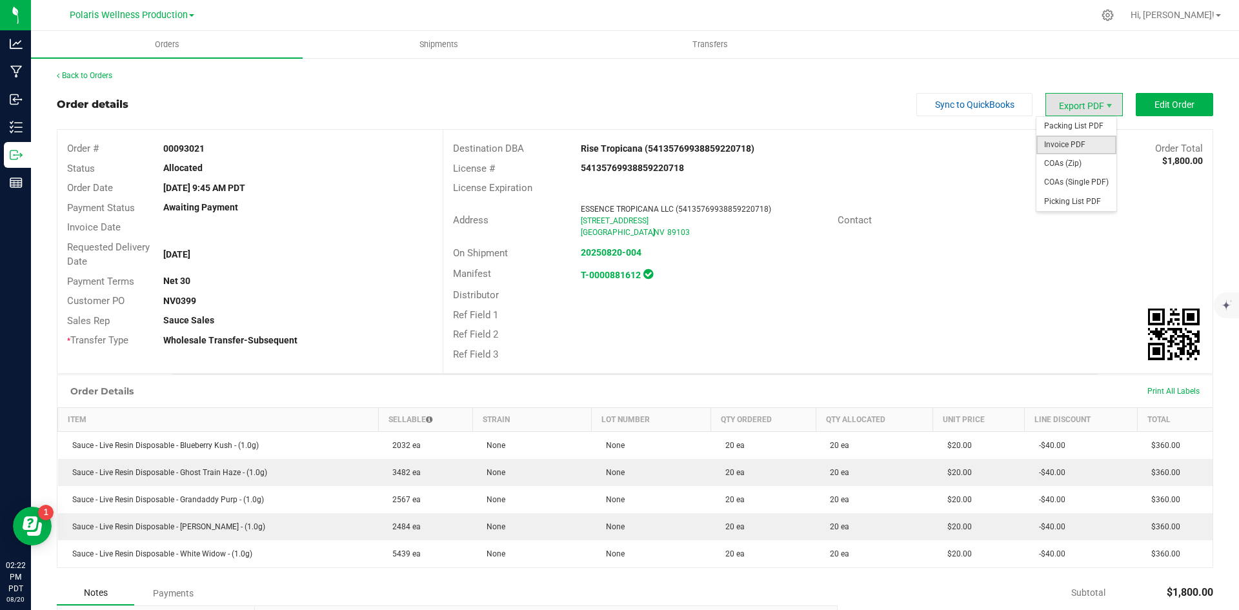
click at [1060, 148] on span "Invoice PDF" at bounding box center [1076, 144] width 80 height 19
click at [1065, 125] on span "Packing List PDF" at bounding box center [1076, 126] width 80 height 19
click at [71, 75] on link "Back to Orders" at bounding box center [84, 75] width 55 height 9
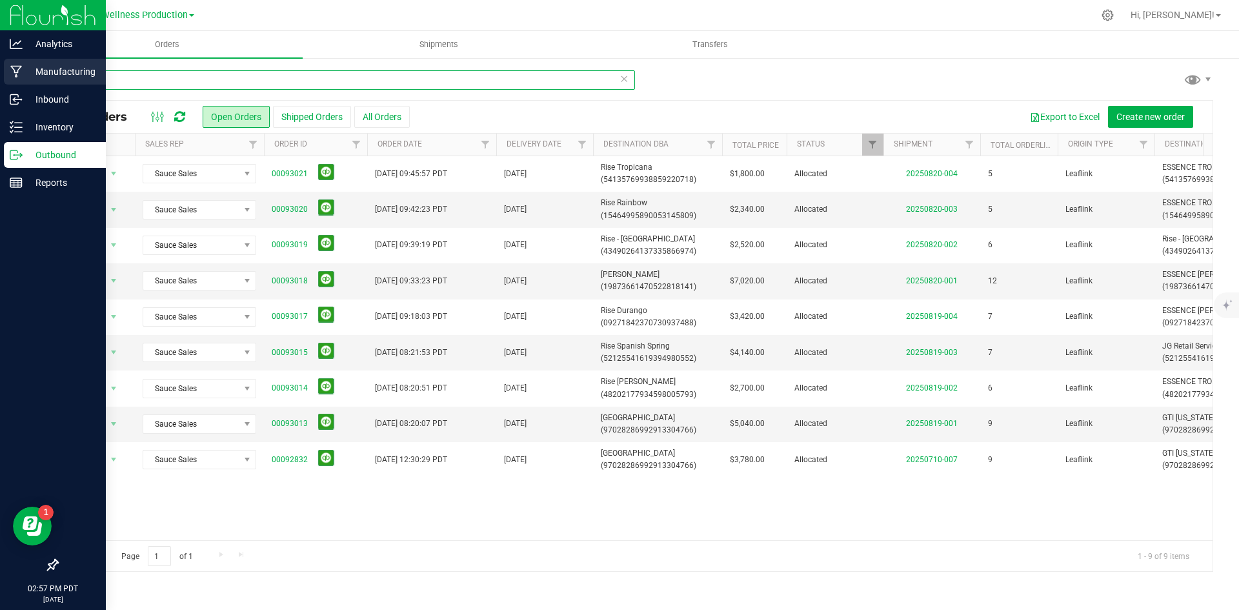
click at [0, 77] on div "Analytics Manufacturing Inbound Inventory Outbound Reports 02:57 PM PDT [DATE] …" at bounding box center [619, 305] width 1239 height 610
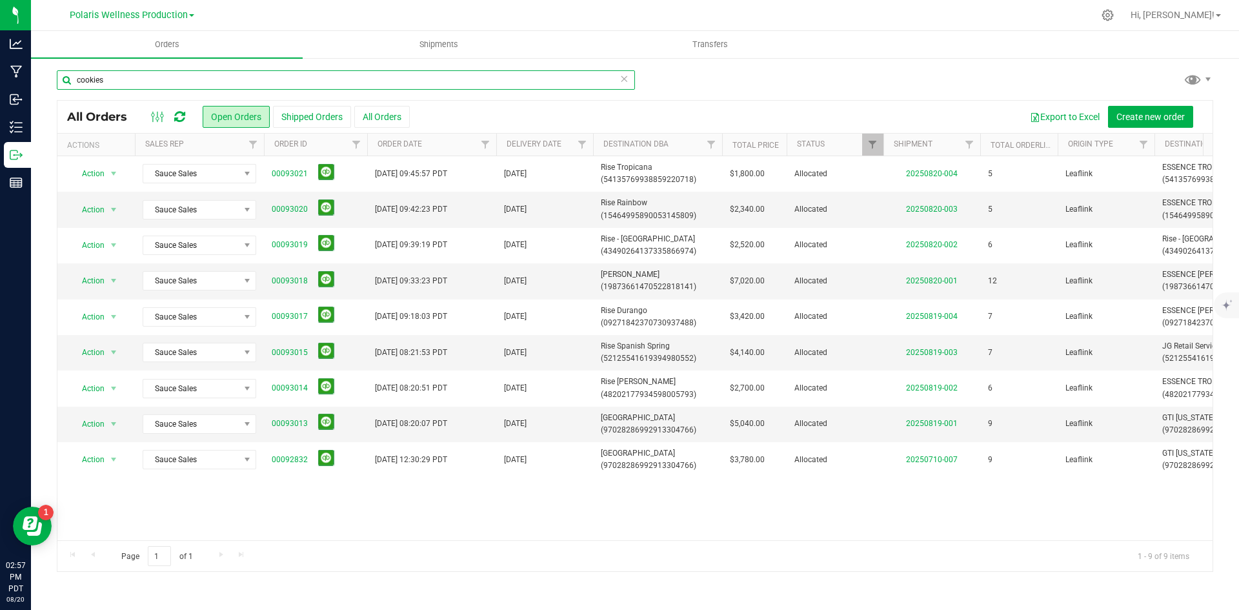
type input "cookies"
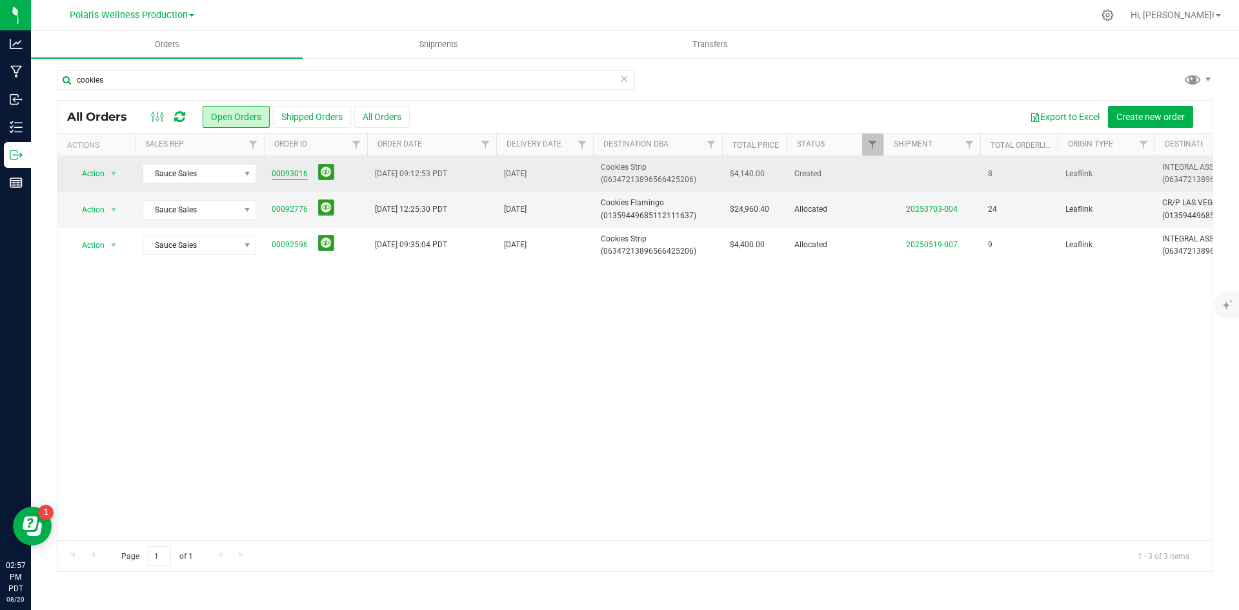
click at [290, 174] on link "00093016" at bounding box center [290, 174] width 36 height 12
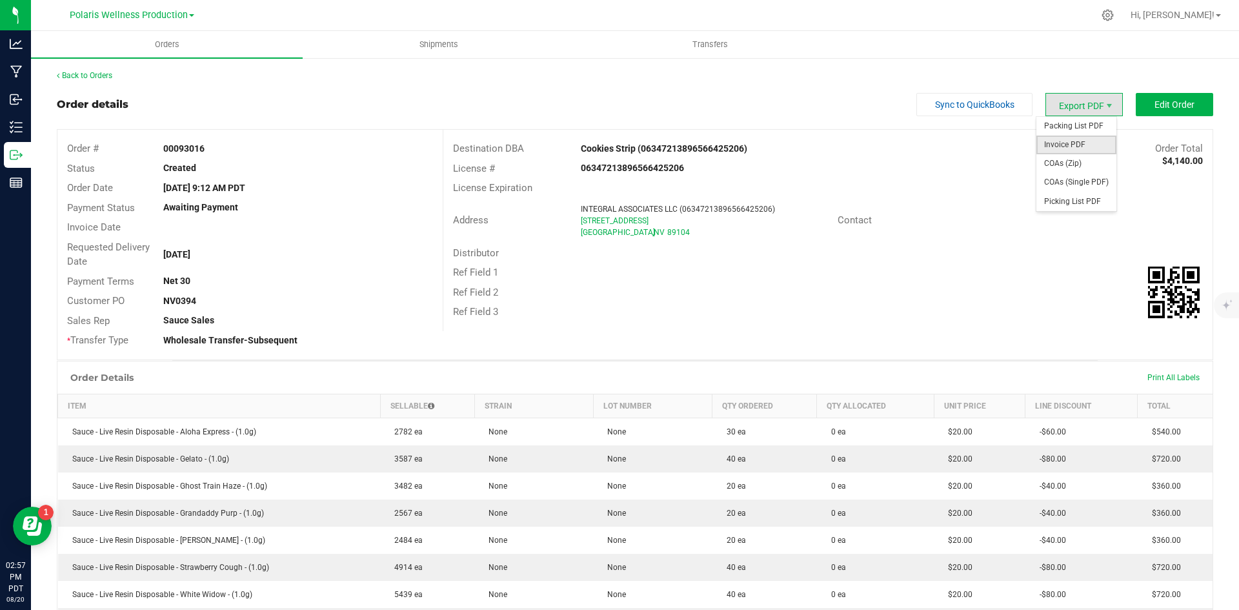
click at [1075, 141] on span "Invoice PDF" at bounding box center [1076, 144] width 80 height 19
